Goal: Find specific page/section: Find specific page/section

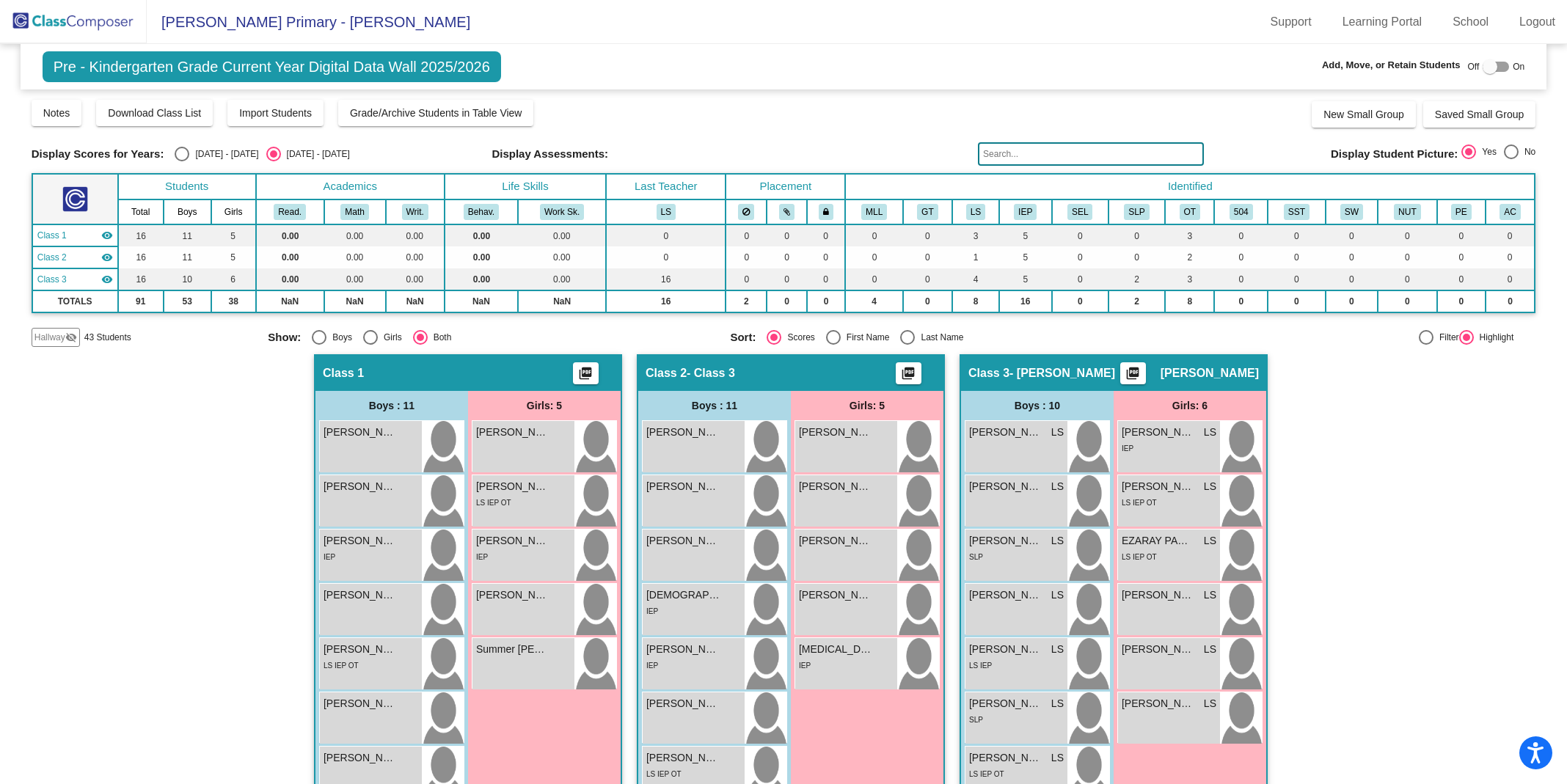
scroll to position [252, 0]
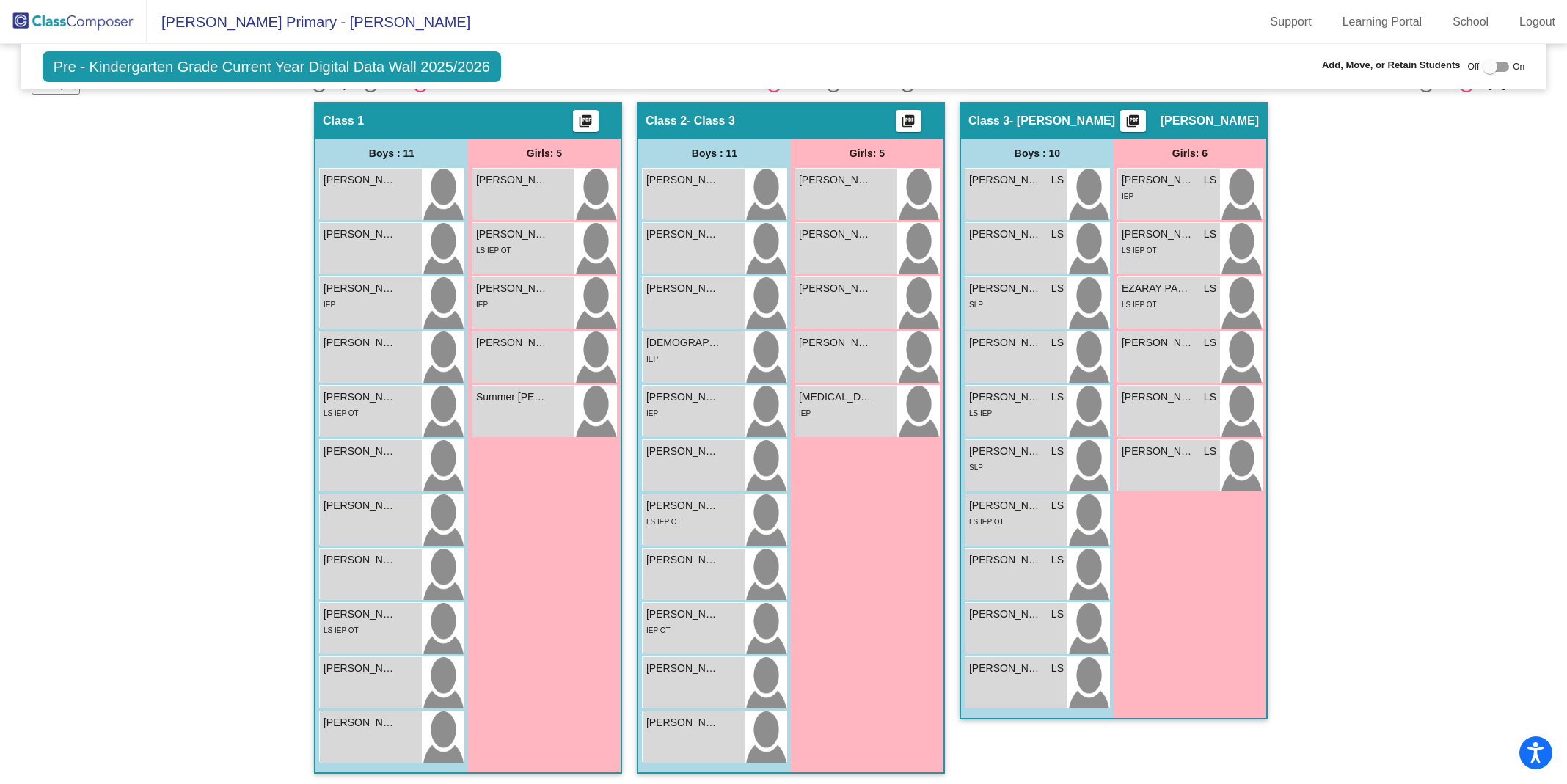
click at [96, 26] on img at bounding box center [73, 21] width 147 height 43
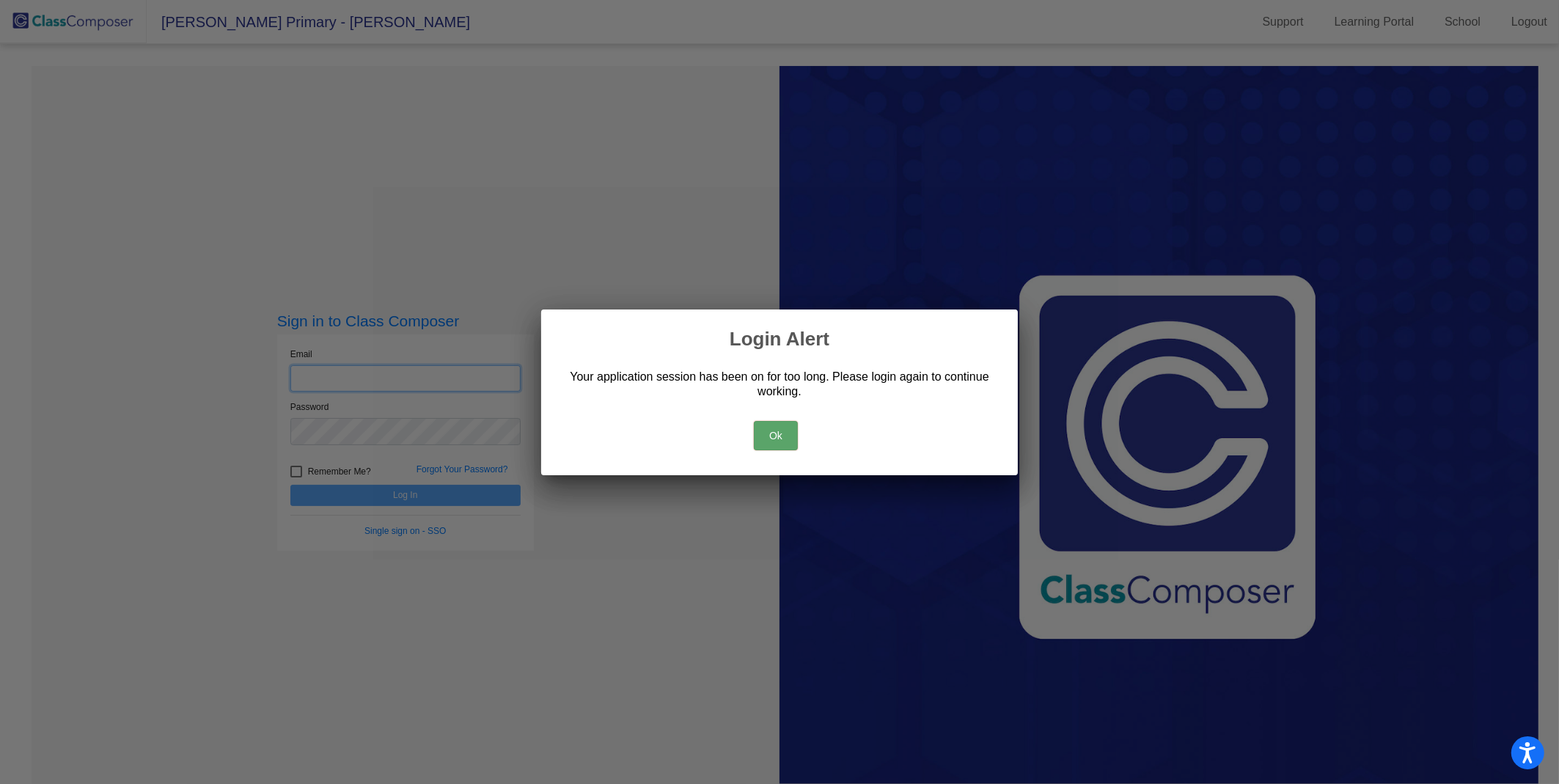
type input "[EMAIL_ADDRESS][DOMAIN_NAME]"
click at [779, 436] on button "Ok" at bounding box center [776, 435] width 44 height 29
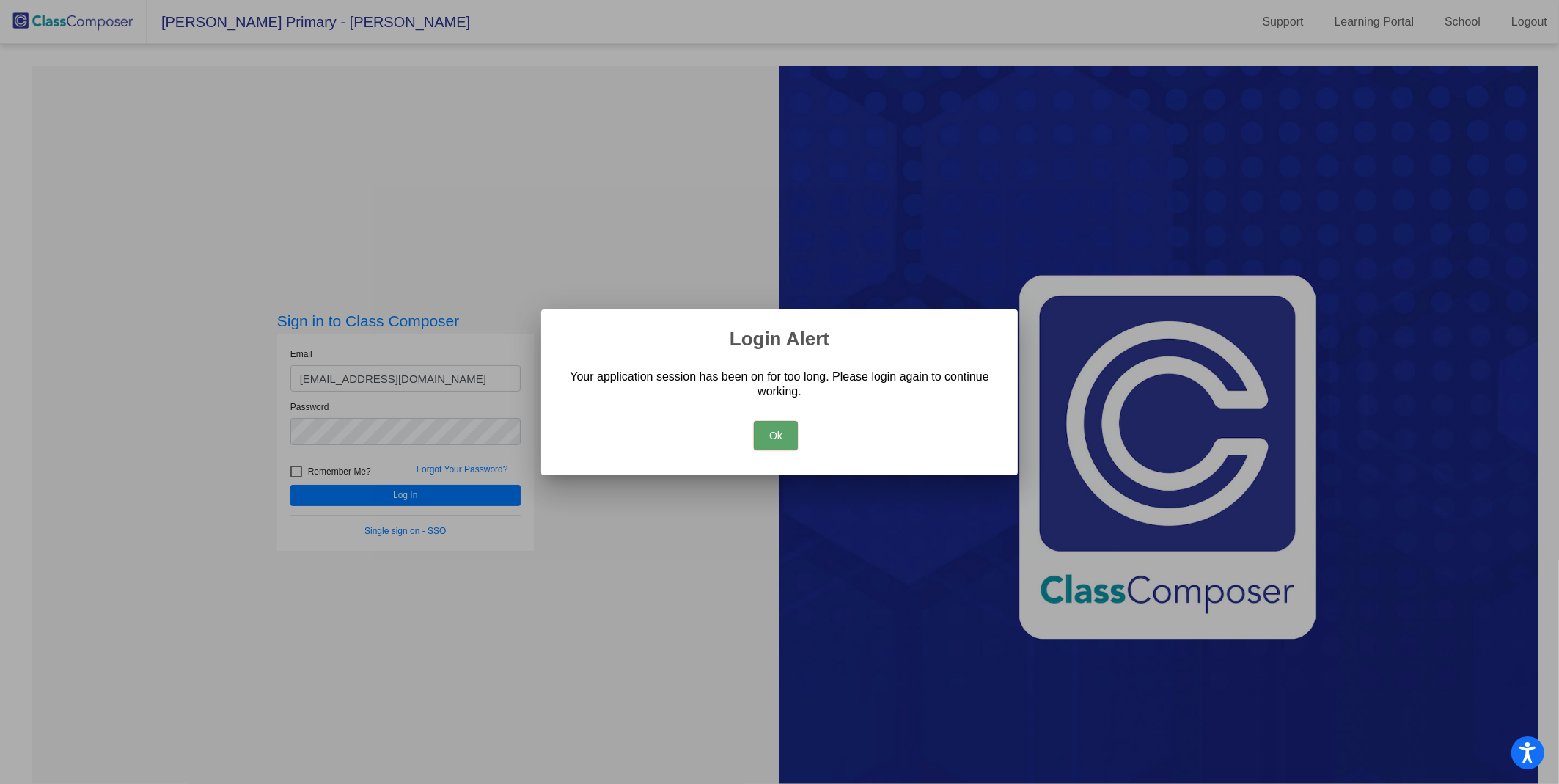
click at [783, 434] on button "Ok" at bounding box center [776, 435] width 44 height 29
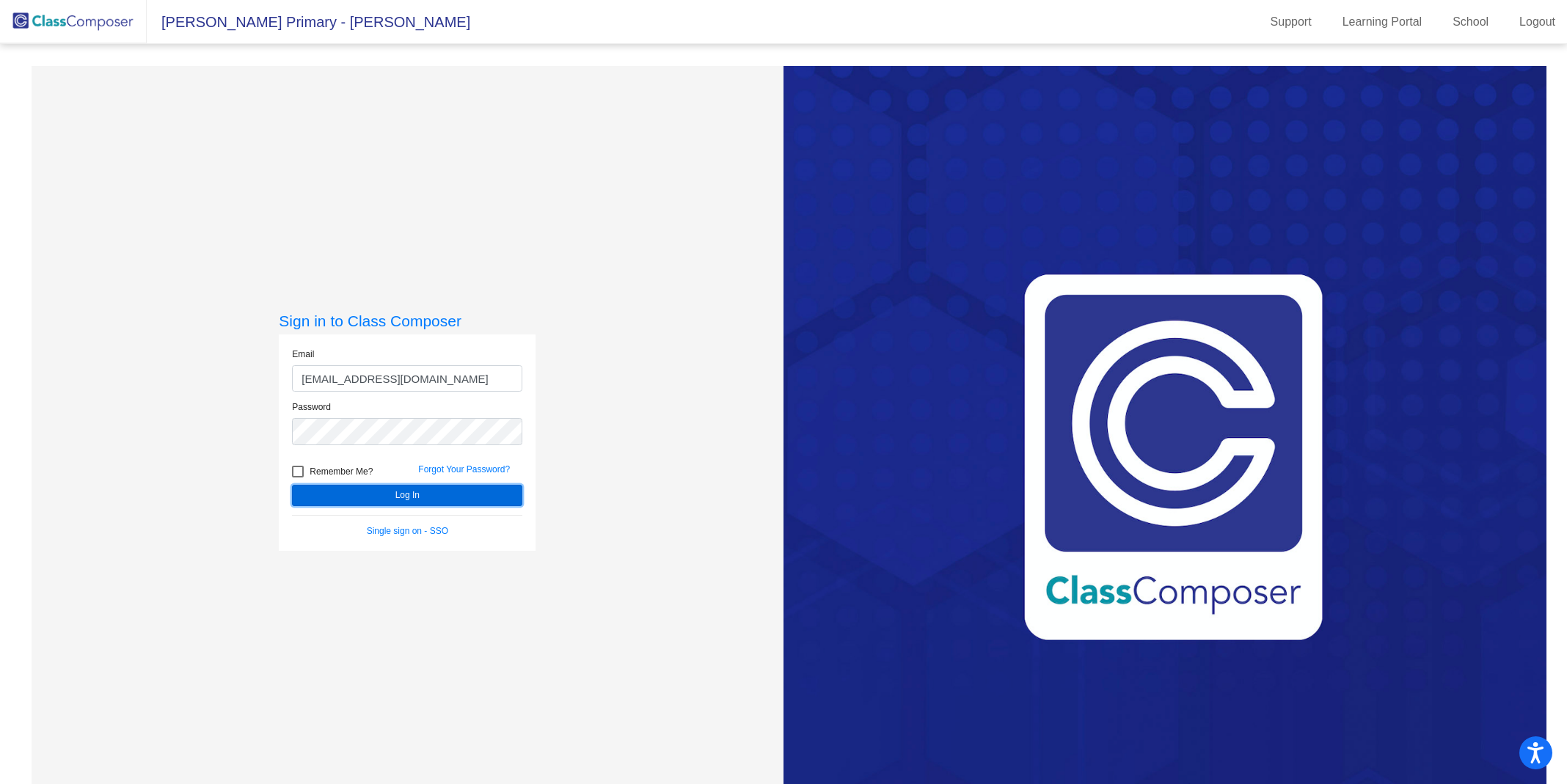
click at [426, 494] on button "Log In" at bounding box center [407, 495] width 230 height 21
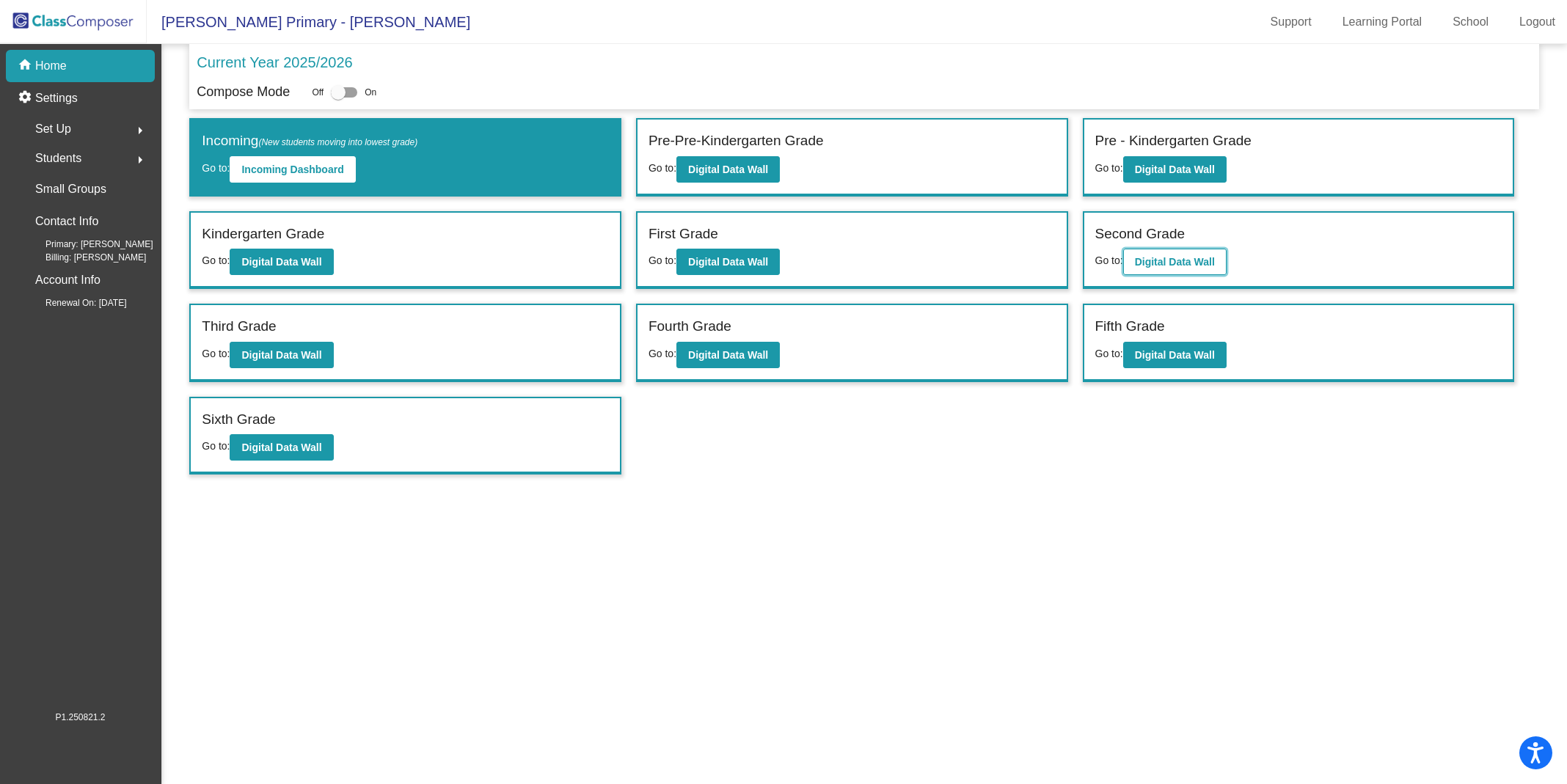
click at [1188, 262] on b "Digital Data Wall" at bounding box center [1174, 261] width 80 height 12
